Goal: Navigation & Orientation: Understand site structure

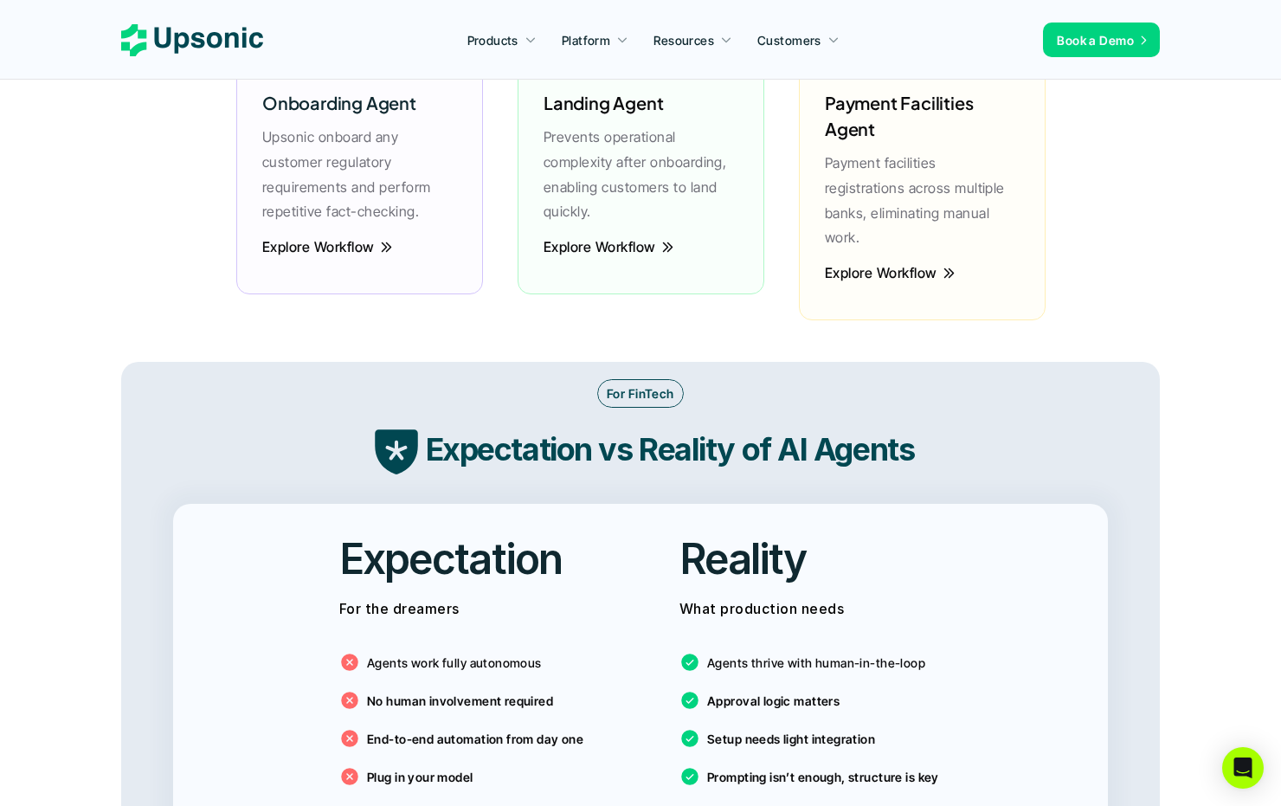
scroll to position [2554, 0]
click at [1240, 768] on icon "Open Intercom Messenger" at bounding box center [1243, 768] width 20 height 23
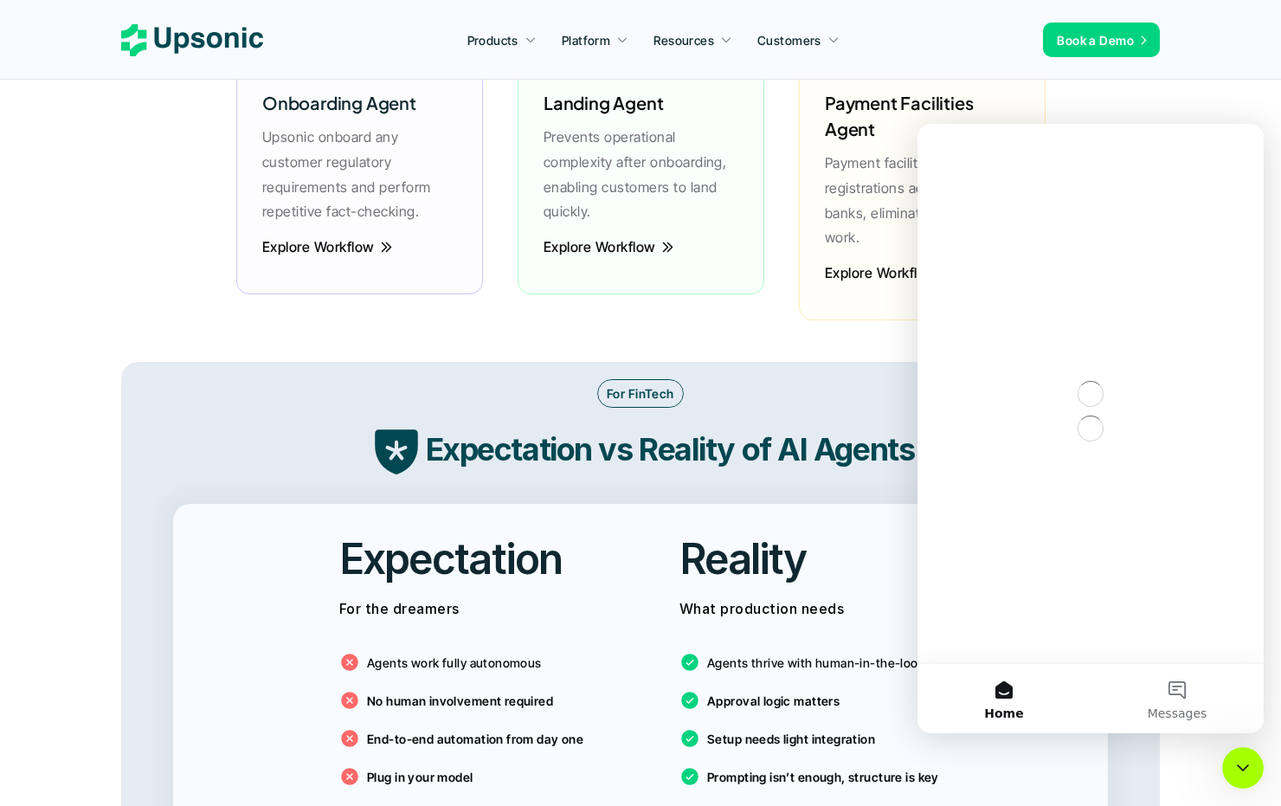
scroll to position [0, 0]
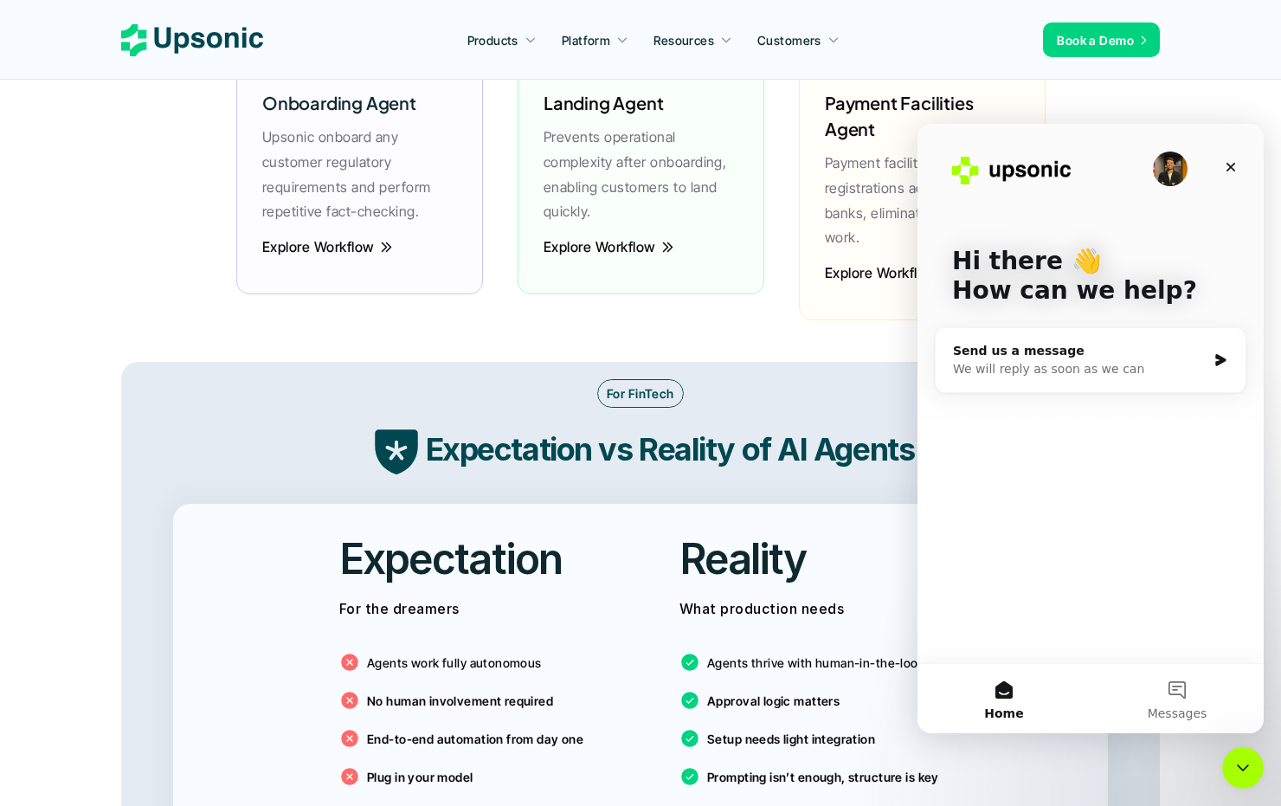
click at [1166, 171] on img "Intercom messenger" at bounding box center [1170, 169] width 35 height 35
click at [1183, 690] on button "Messages" at bounding box center [1177, 698] width 173 height 69
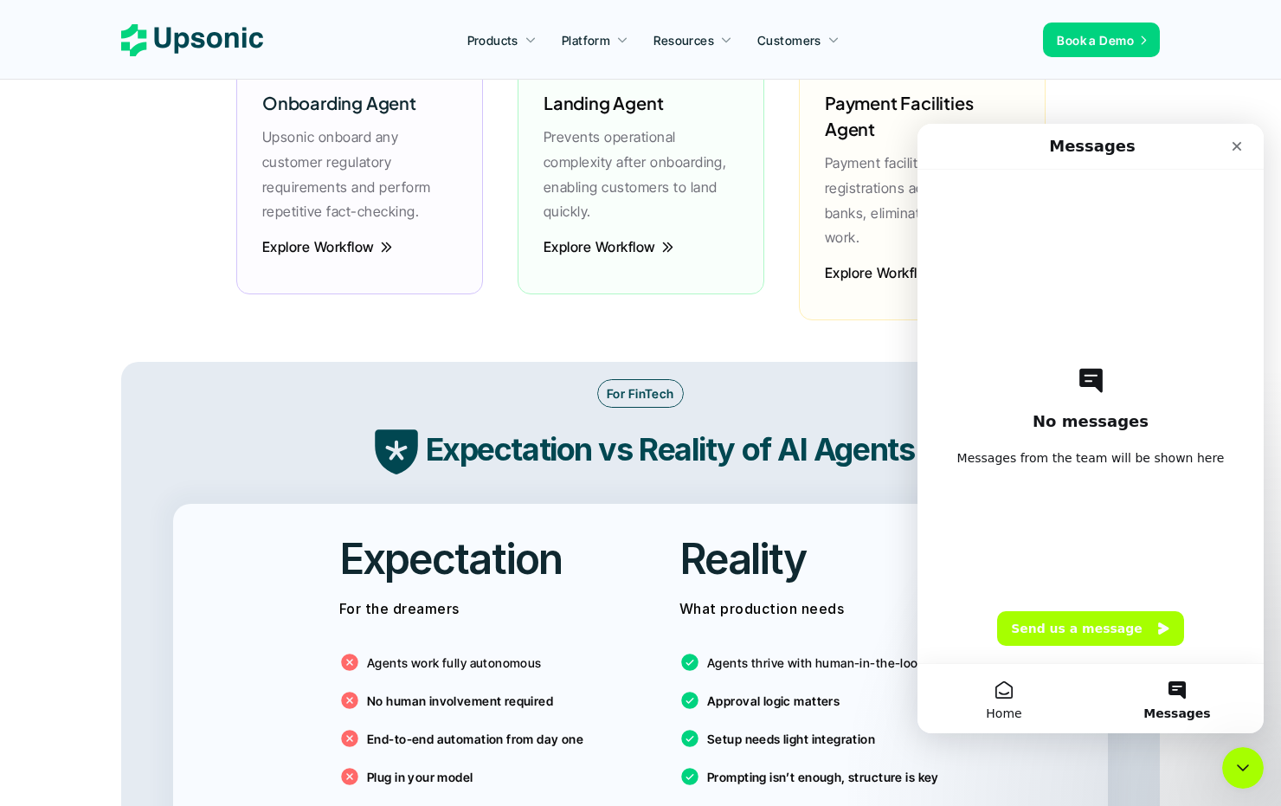
click at [1009, 678] on button "Home" at bounding box center [1004, 698] width 173 height 69
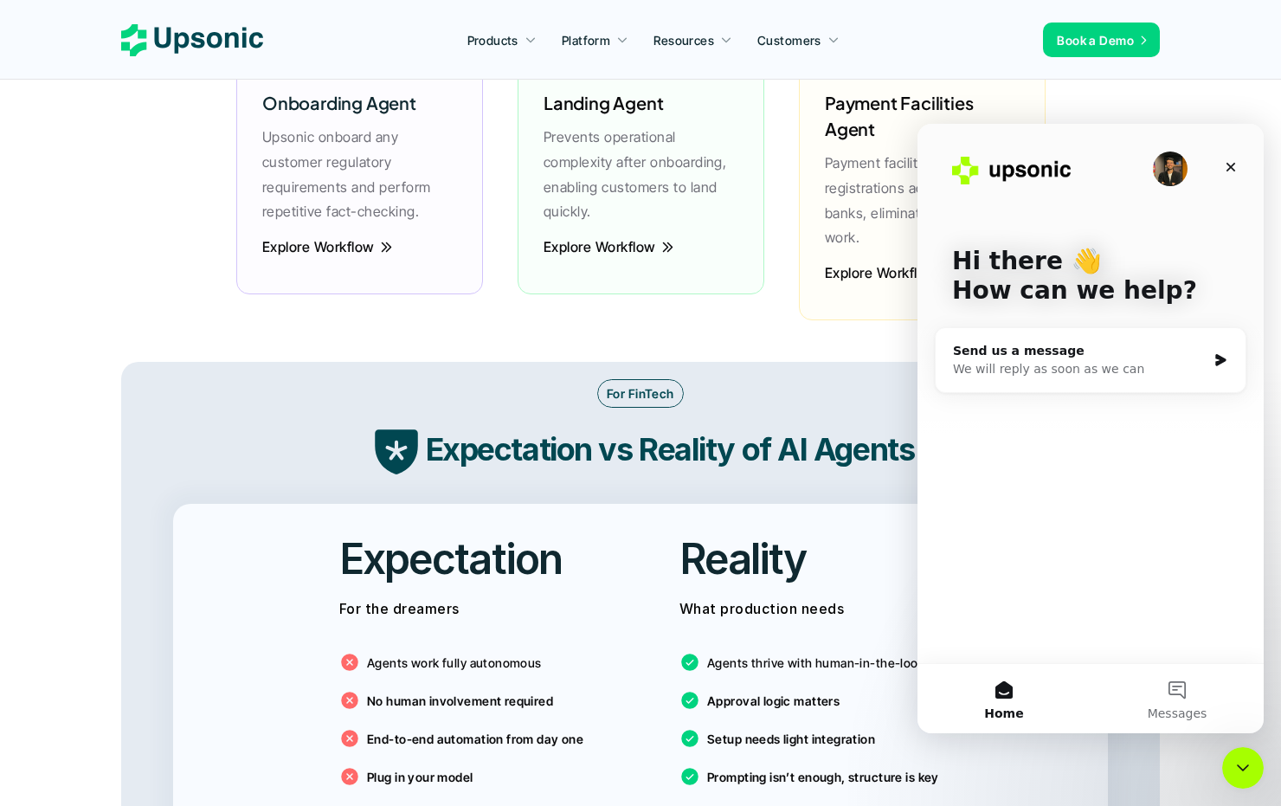
click at [1175, 161] on img "Intercom messenger" at bounding box center [1170, 169] width 35 height 35
click at [1112, 444] on div "Hi there 👋 How can we help? Send us a message We will reply as soon as we can" at bounding box center [1091, 393] width 346 height 539
click at [1160, 705] on button "Messages" at bounding box center [1177, 698] width 173 height 69
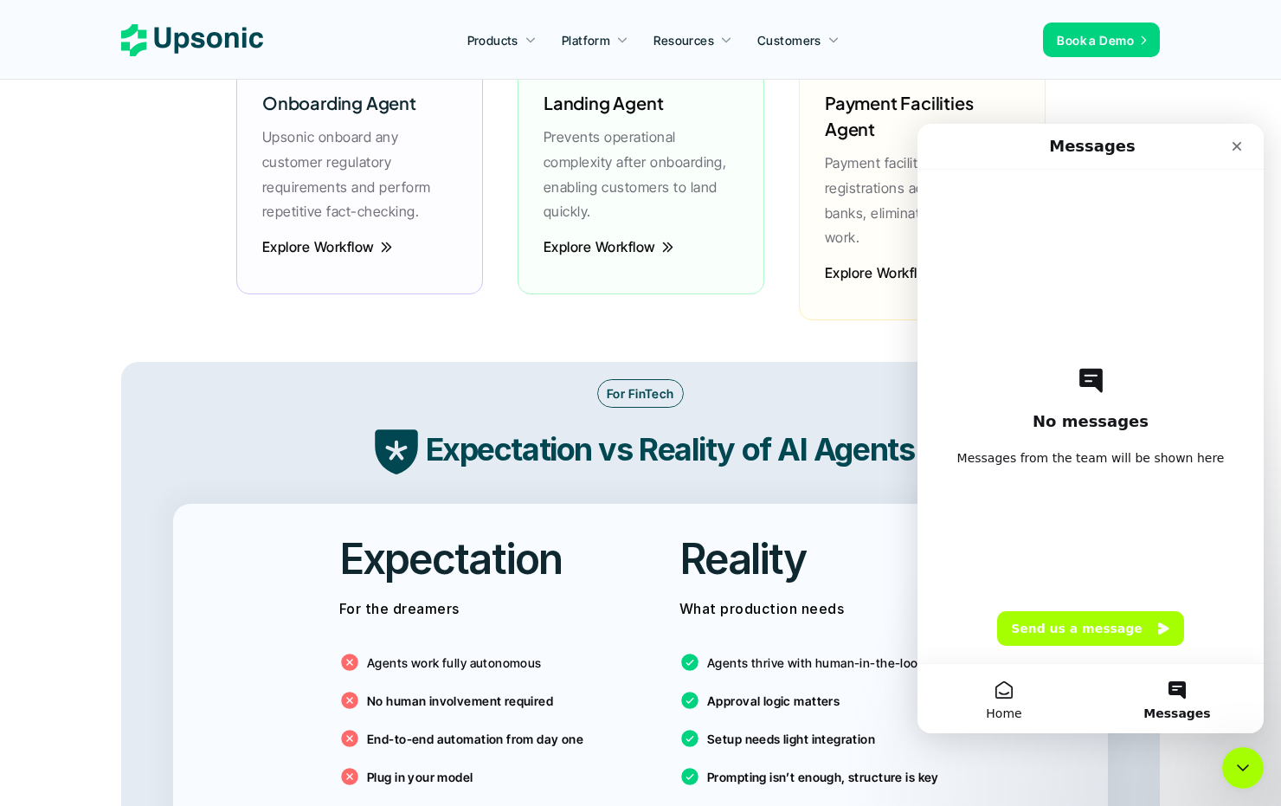
click at [1020, 690] on button "Home" at bounding box center [1004, 698] width 173 height 69
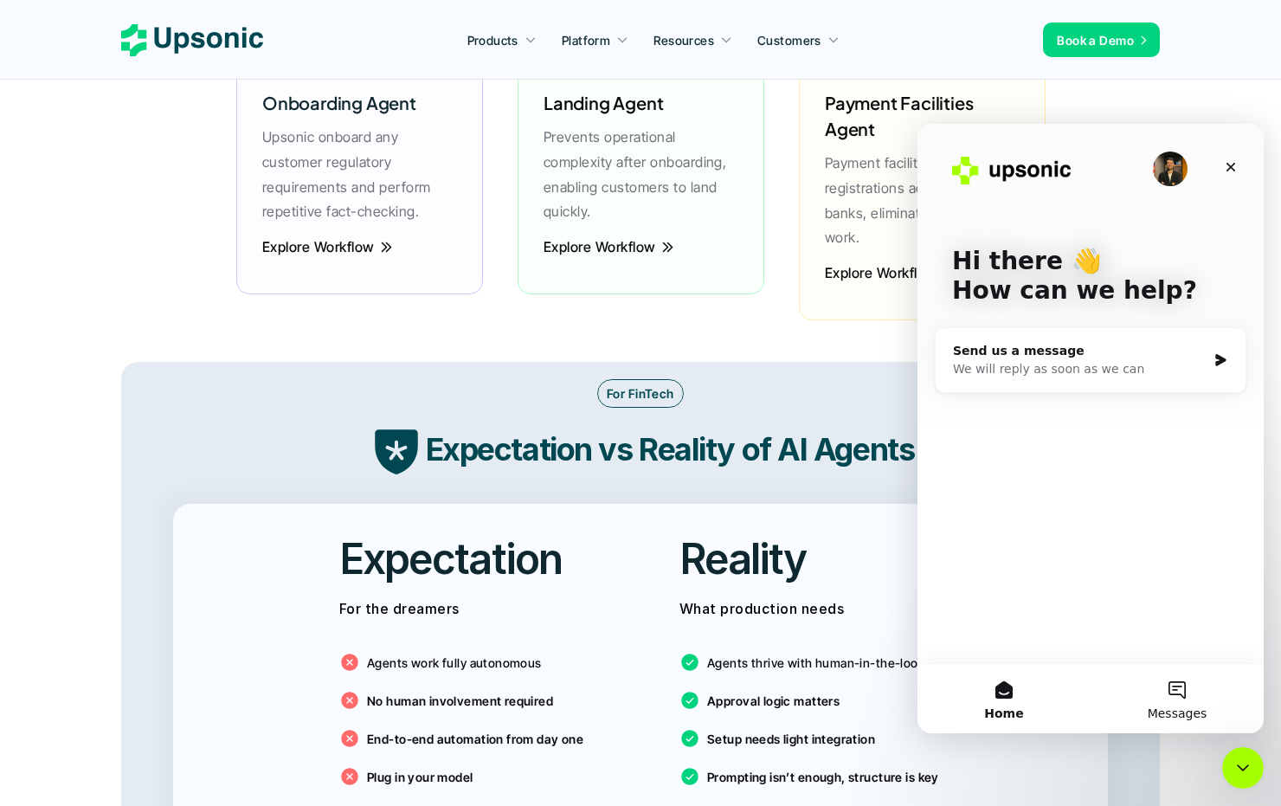
click at [1125, 691] on button "Messages" at bounding box center [1177, 698] width 173 height 69
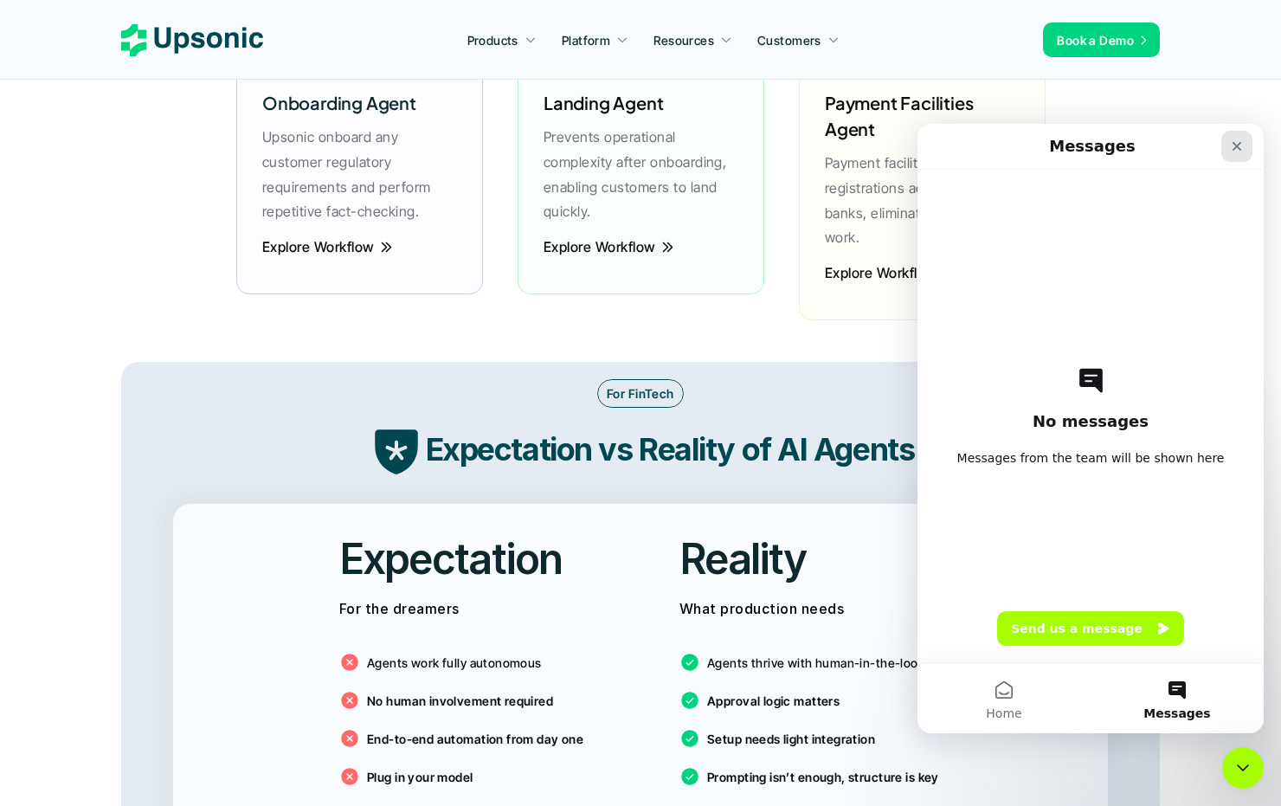
click at [1236, 152] on icon "Close" at bounding box center [1237, 146] width 14 height 14
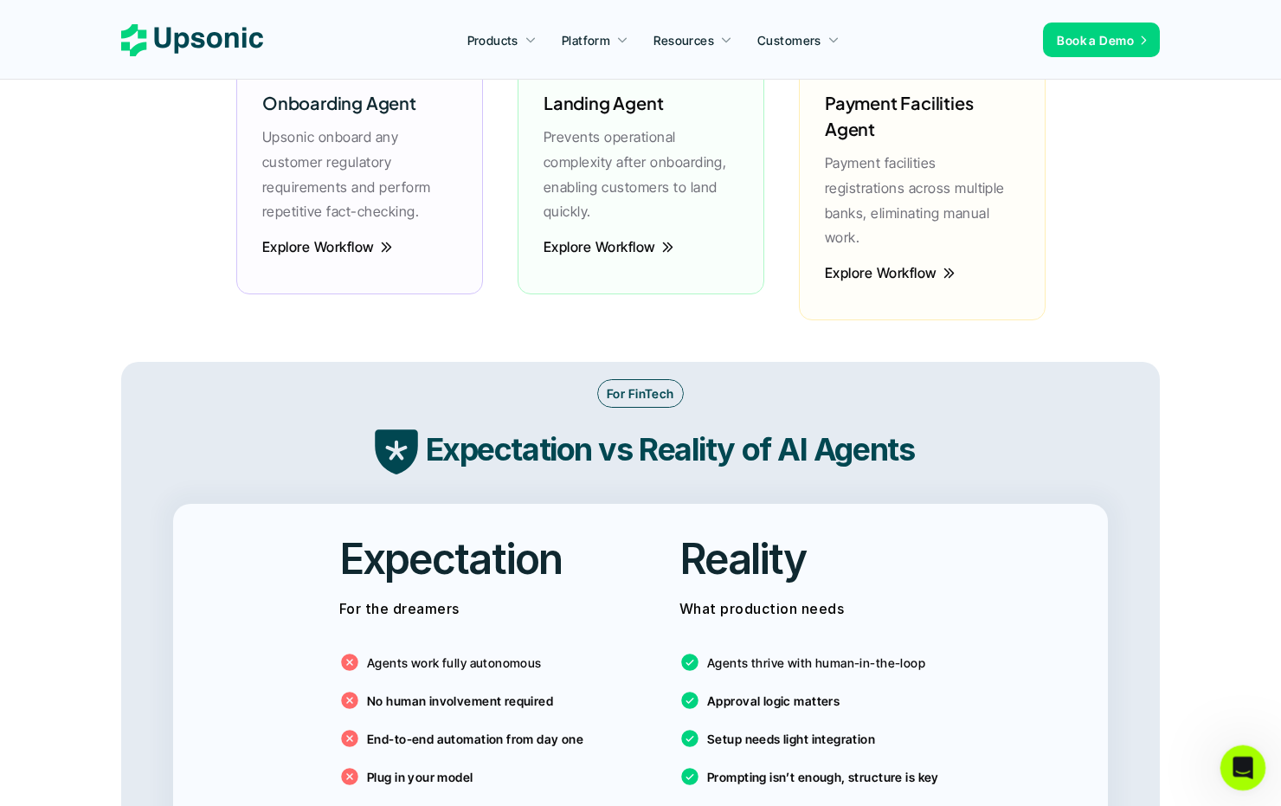
click at [1235, 771] on icon "Open Intercom Messenger" at bounding box center [1241, 765] width 29 height 29
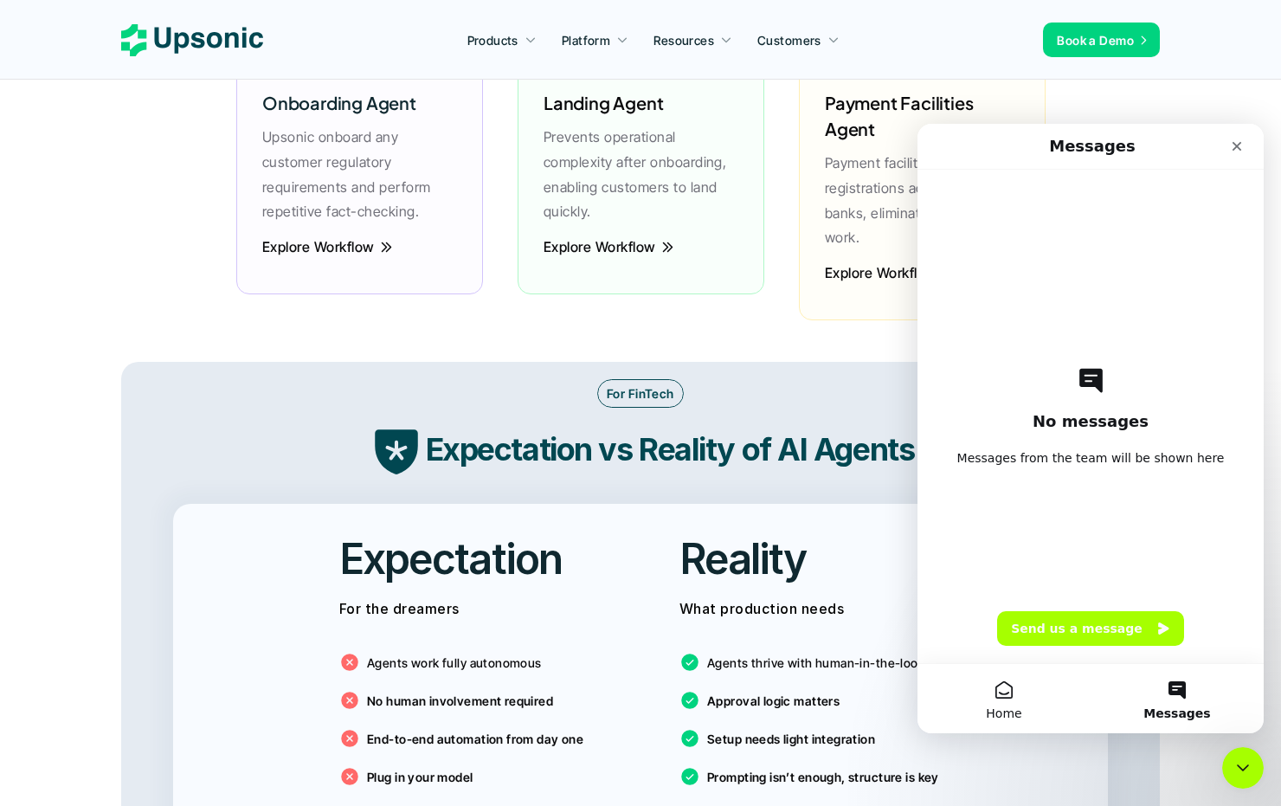
click at [1023, 686] on button "Home" at bounding box center [1004, 698] width 173 height 69
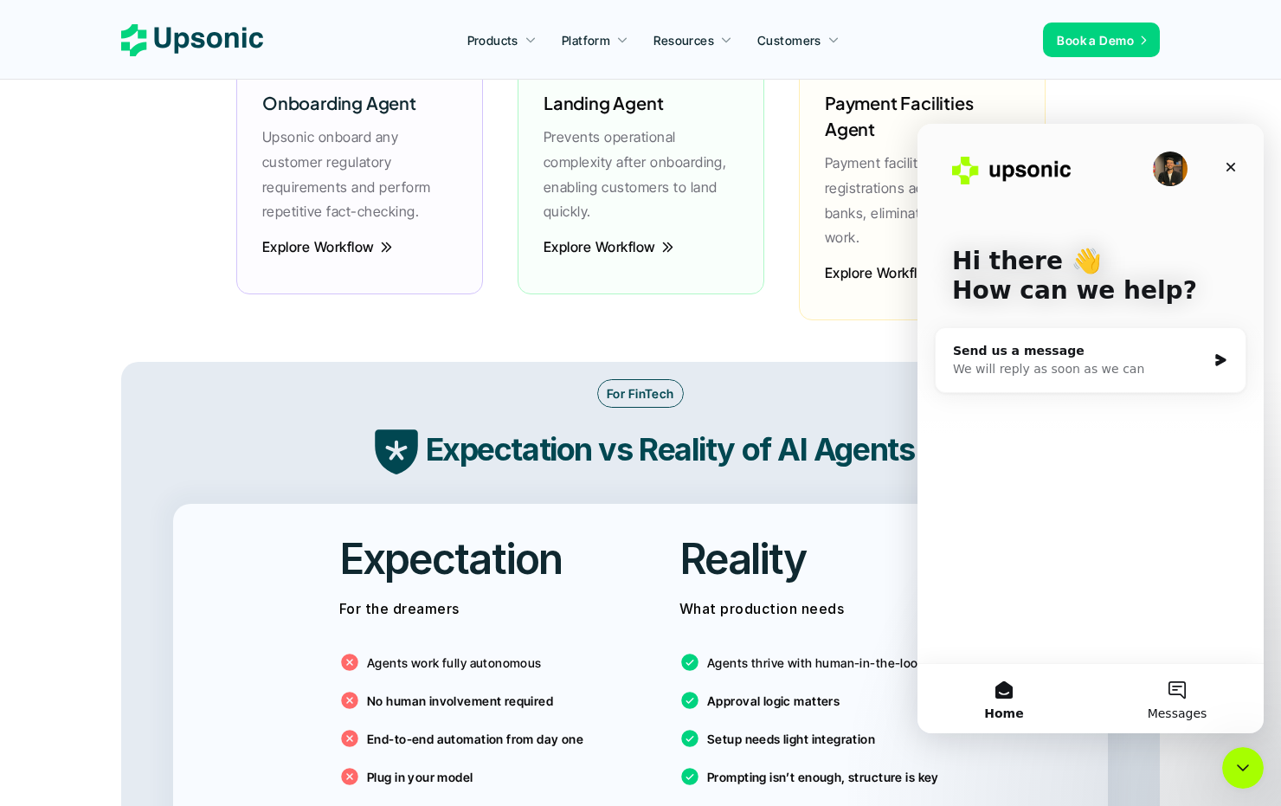
click at [1149, 698] on button "Messages" at bounding box center [1177, 698] width 173 height 69
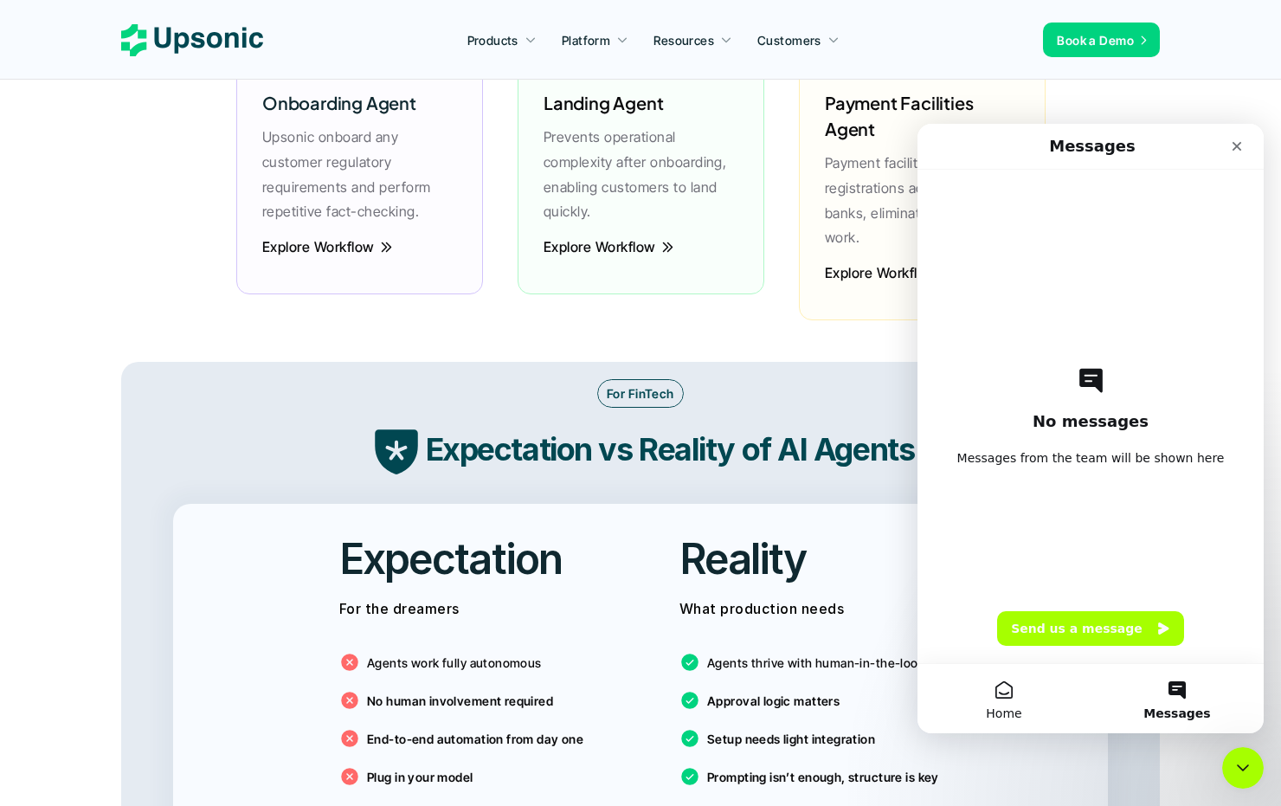
click at [984, 700] on button "Home" at bounding box center [1004, 698] width 173 height 69
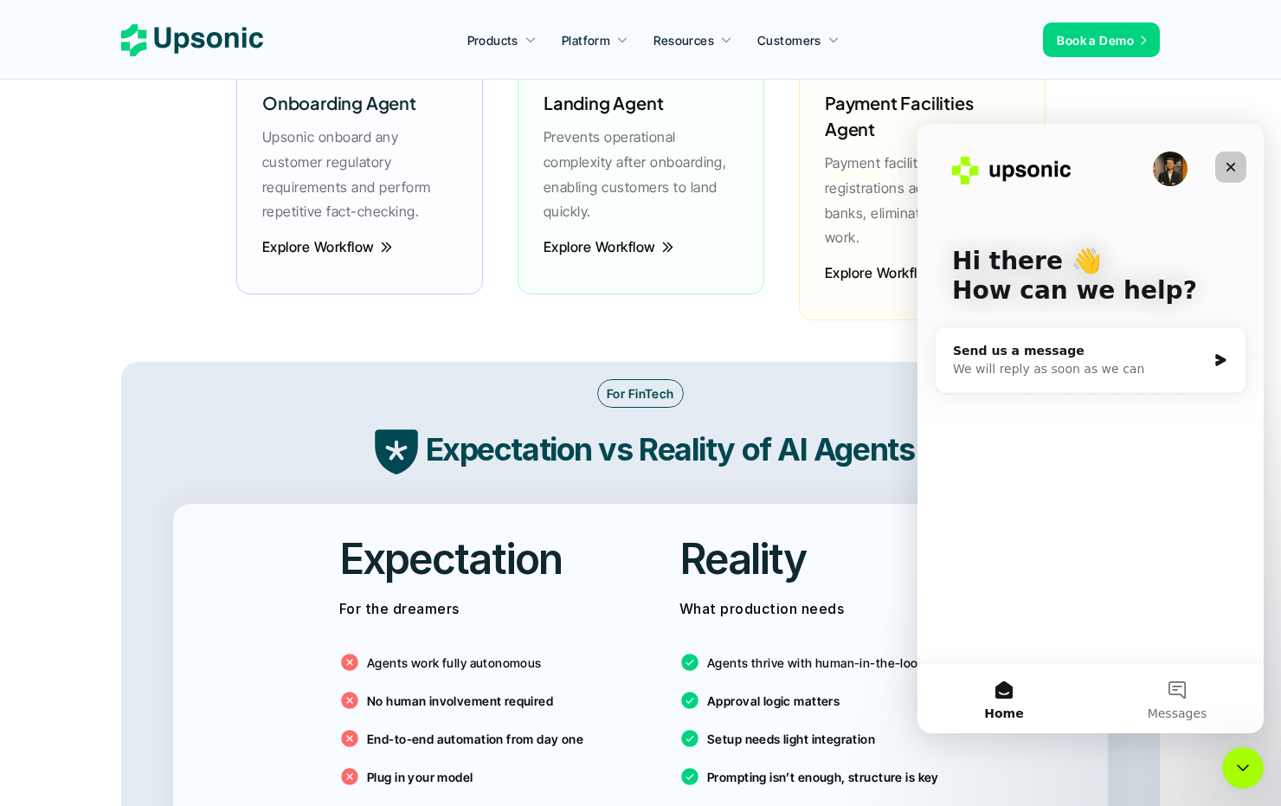
click at [1232, 160] on icon "Close" at bounding box center [1231, 167] width 14 height 14
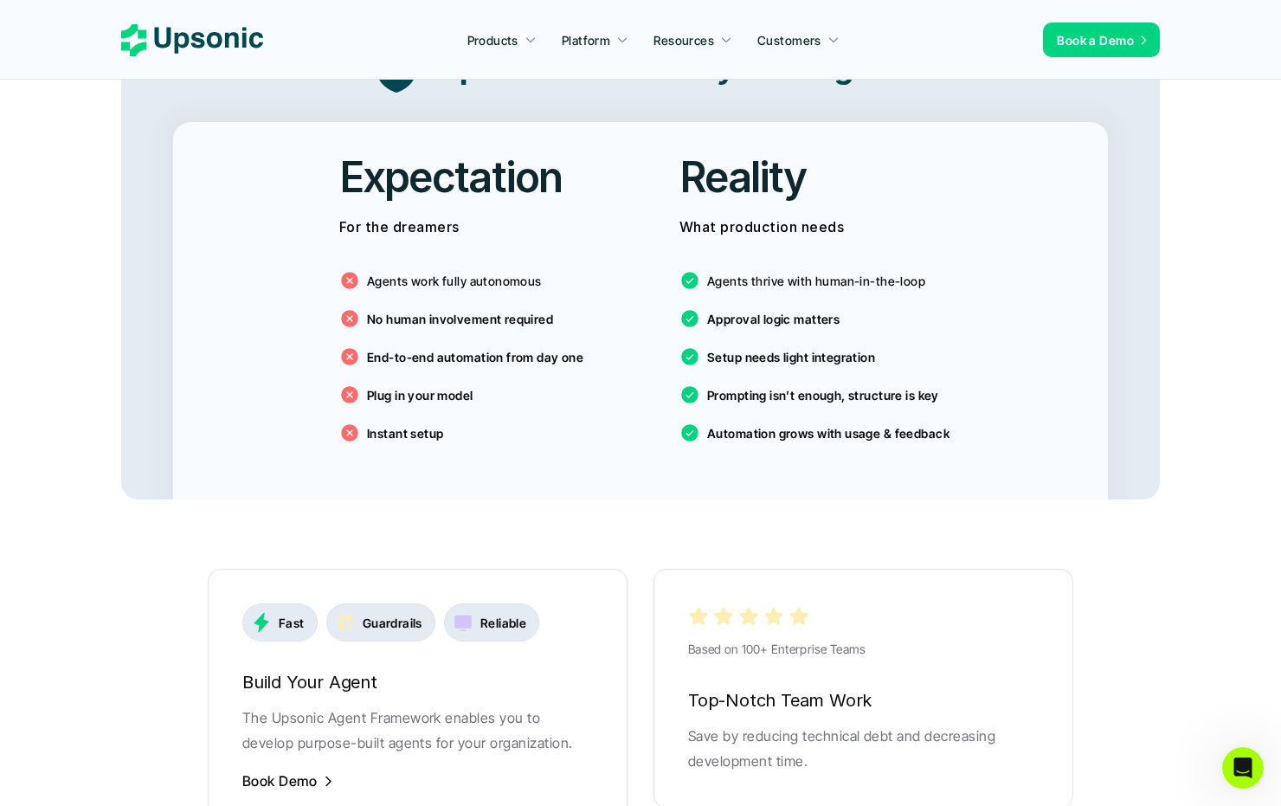
scroll to position [2785, 0]
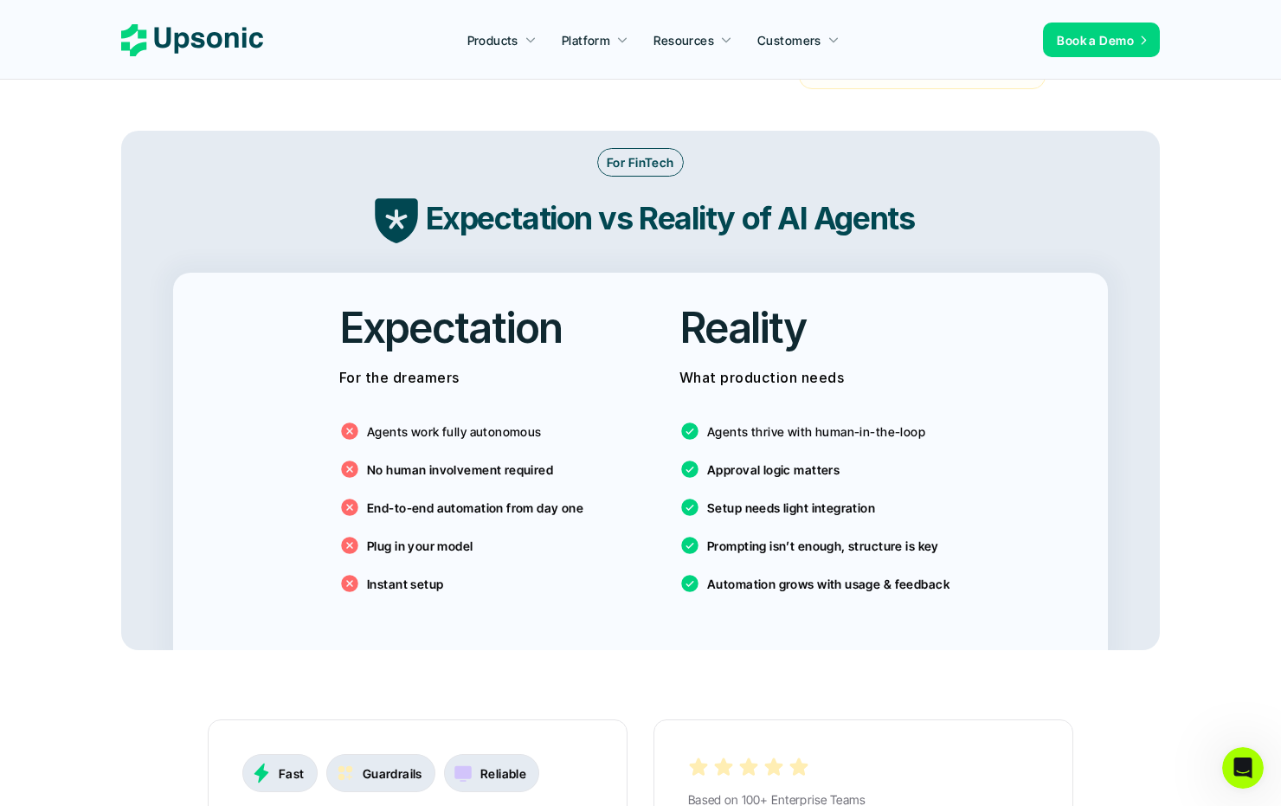
click at [523, 306] on h2 "Expectation" at bounding box center [450, 328] width 222 height 58
click at [536, 365] on p "For the dreamers" at bounding box center [470, 377] width 262 height 25
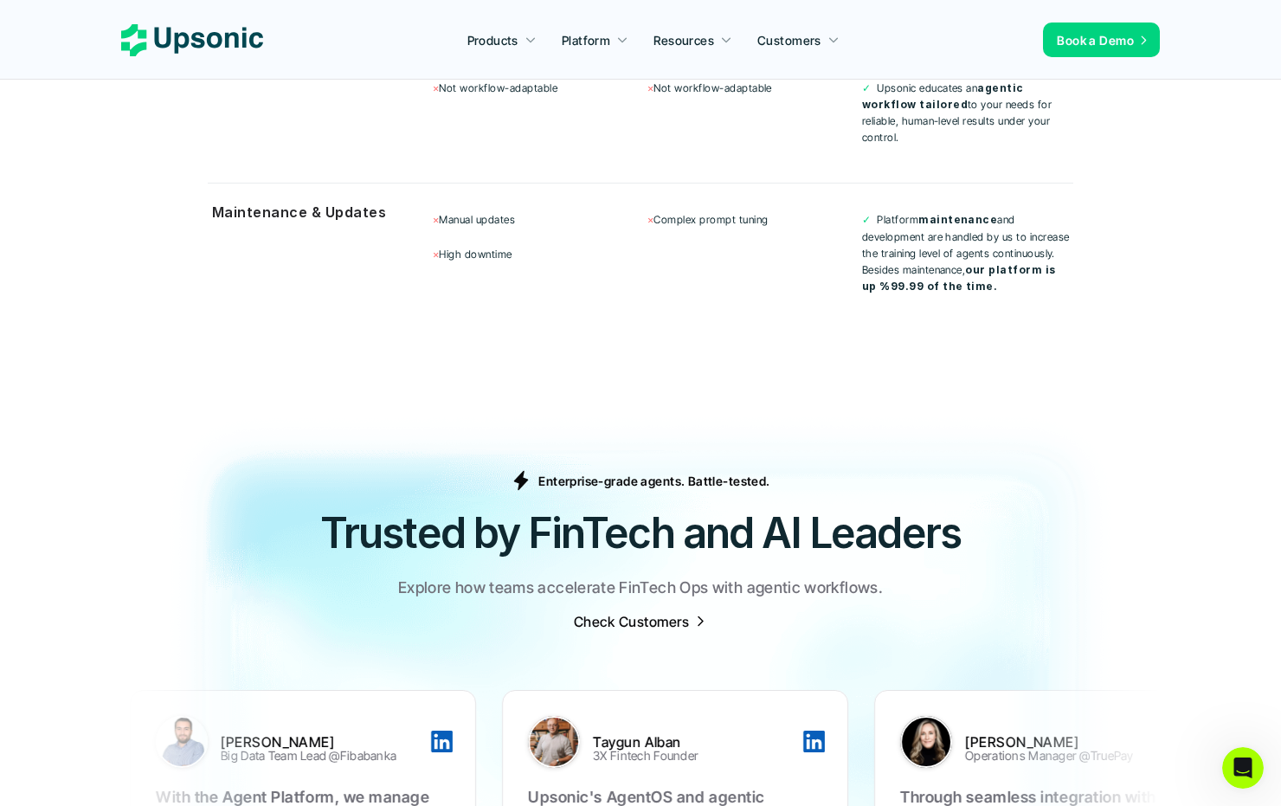
scroll to position [5121, 0]
